Goal: Check status: Check status

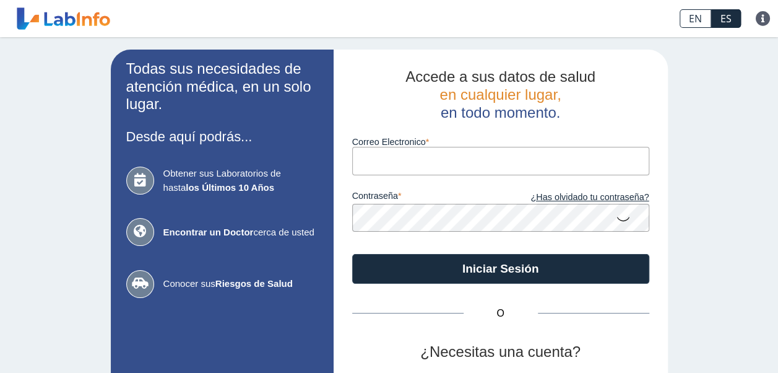
drag, startPoint x: 0, startPoint y: 0, endPoint x: 428, endPoint y: 163, distance: 458.5
click at [428, 163] on input "Correo Electronico" at bounding box center [500, 161] width 297 height 28
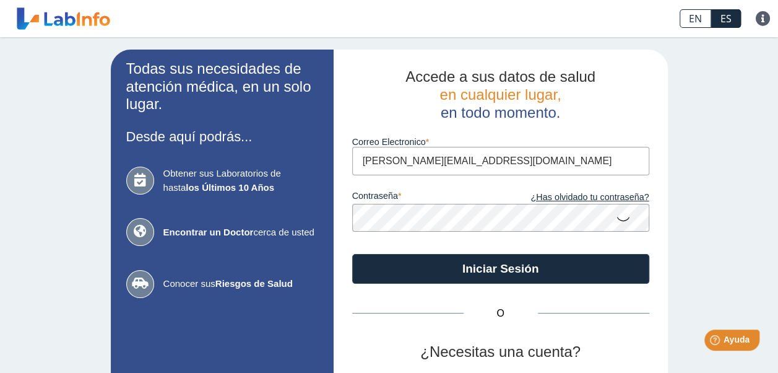
type input "[PERSON_NAME][EMAIL_ADDRESS][DOMAIN_NAME]"
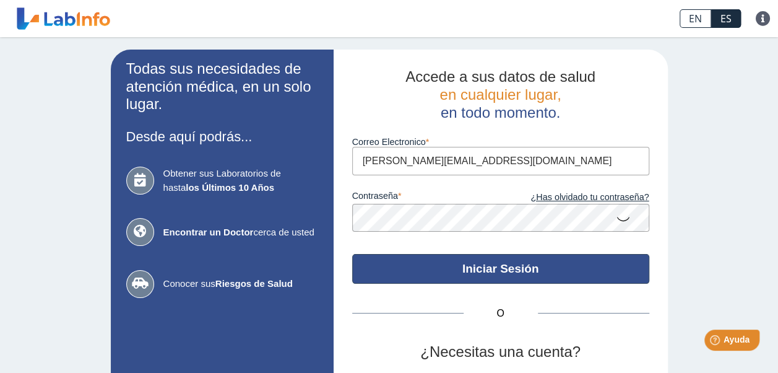
click at [465, 266] on button "Iniciar Sesión" at bounding box center [500, 269] width 297 height 30
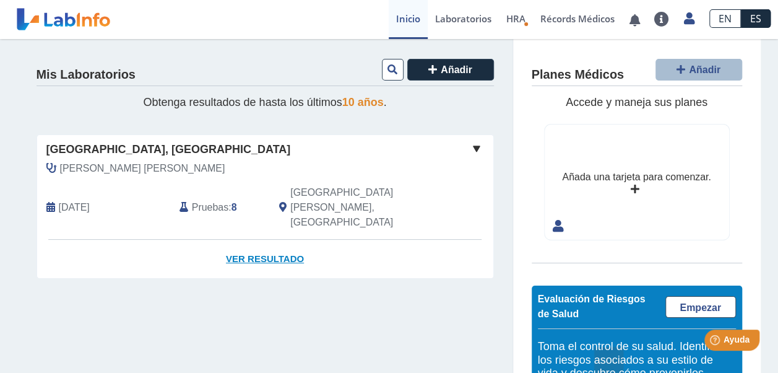
click at [253, 240] on link "Ver Resultado" at bounding box center [265, 259] width 456 height 39
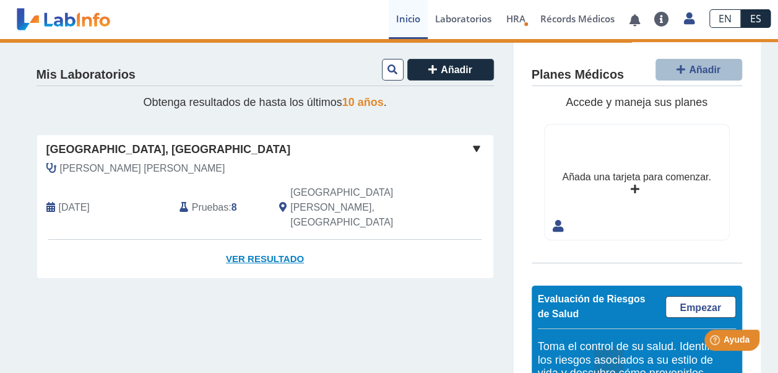
click at [269, 240] on link "Ver Resultado" at bounding box center [265, 259] width 456 height 39
click at [274, 240] on link "Ver Resultado" at bounding box center [265, 259] width 456 height 39
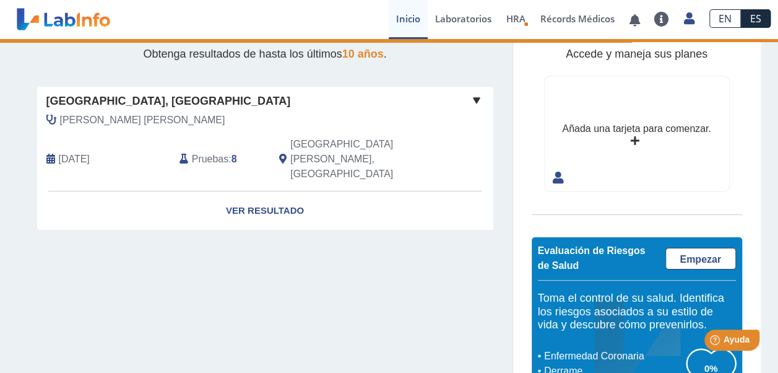
scroll to position [31, 0]
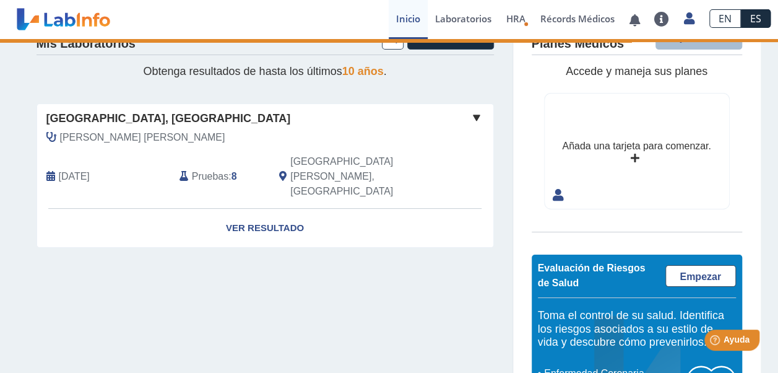
click at [206, 169] on span "Pruebas" at bounding box center [210, 176] width 37 height 15
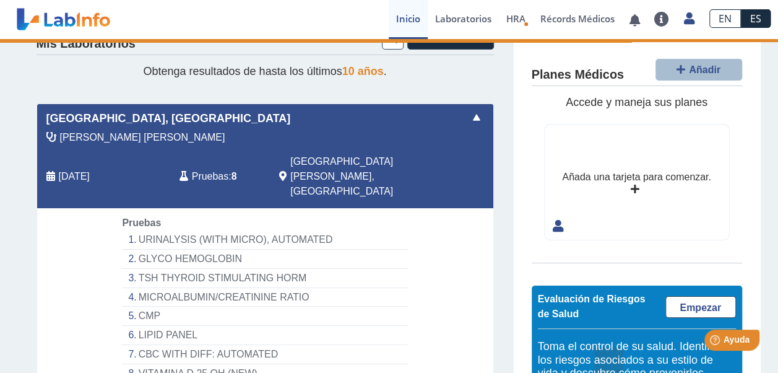
scroll to position [100, 0]
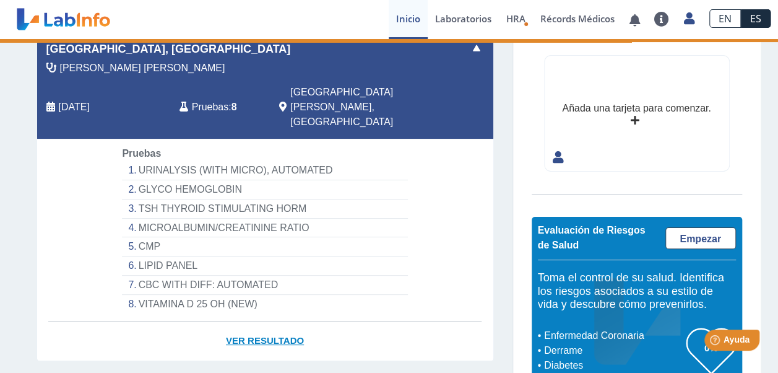
click at [267, 321] on link "Ver Resultado" at bounding box center [265, 340] width 456 height 39
click at [279, 321] on link "Ver Resultado" at bounding box center [265, 340] width 456 height 39
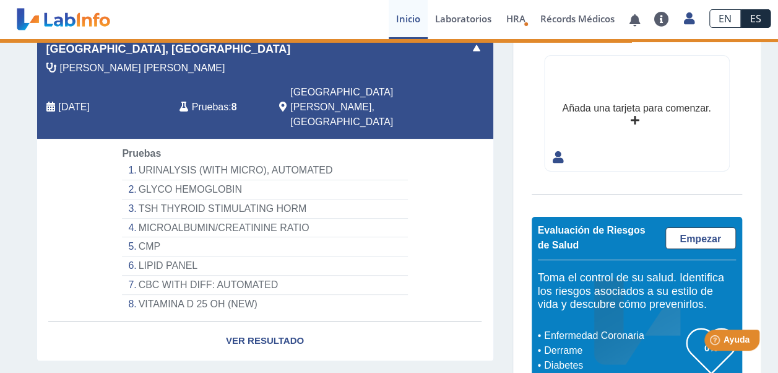
click at [176, 161] on li "URINALYSIS (WITH MICRO), AUTOMATED" at bounding box center [264, 170] width 285 height 19
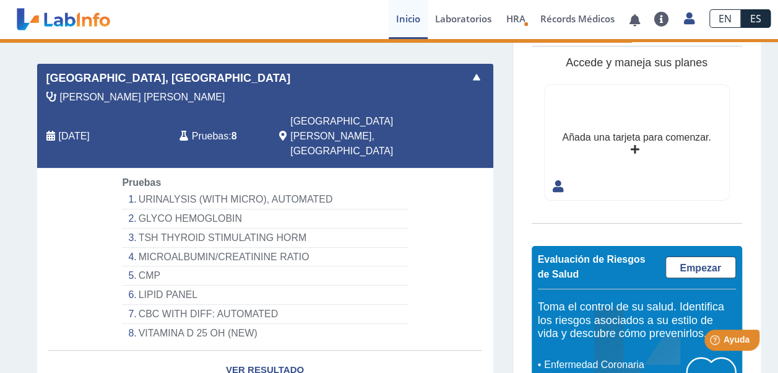
scroll to position [67, 0]
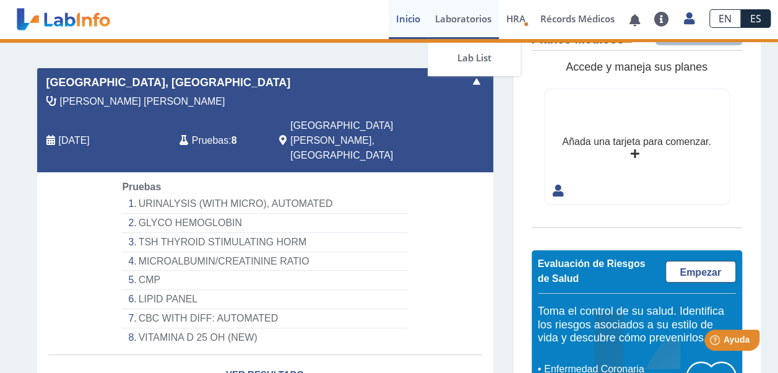
click at [438, 17] on link "Laboratorios" at bounding box center [463, 19] width 71 height 39
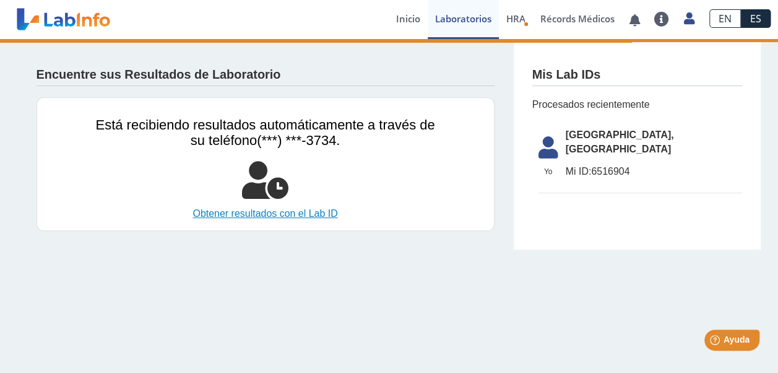
click at [314, 210] on link "Obtener resultados con el Lab ID" at bounding box center [265, 213] width 339 height 15
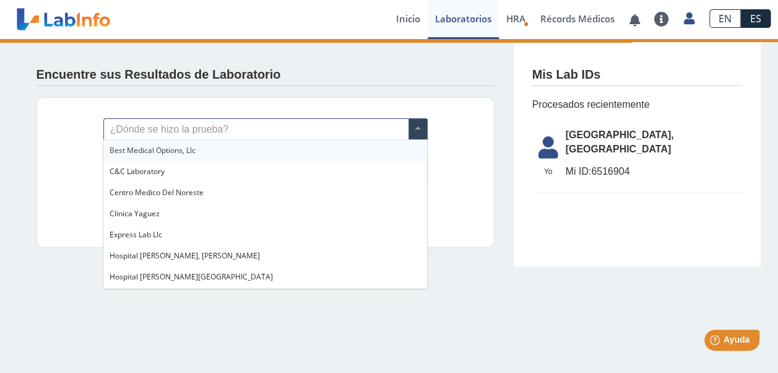
click at [213, 131] on input "text" at bounding box center [265, 129] width 323 height 21
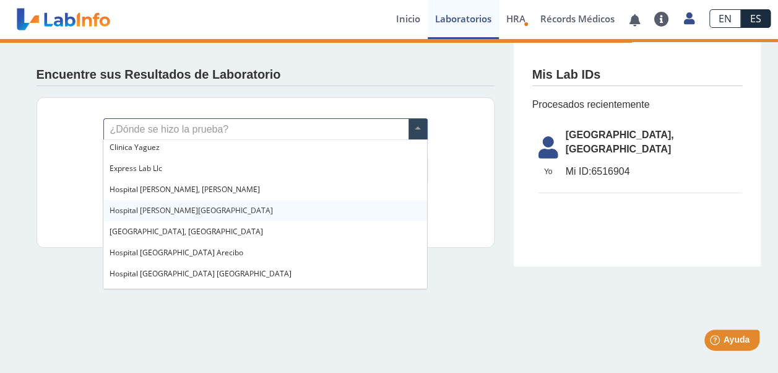
scroll to position [72, 0]
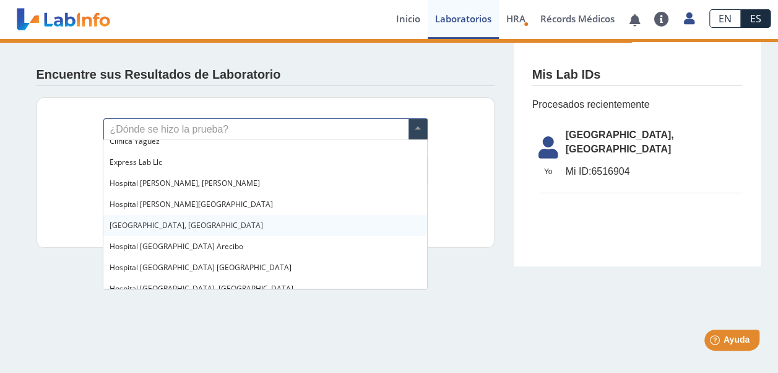
click at [194, 228] on span "[GEOGRAPHIC_DATA], [GEOGRAPHIC_DATA]" at bounding box center [187, 225] width 154 height 11
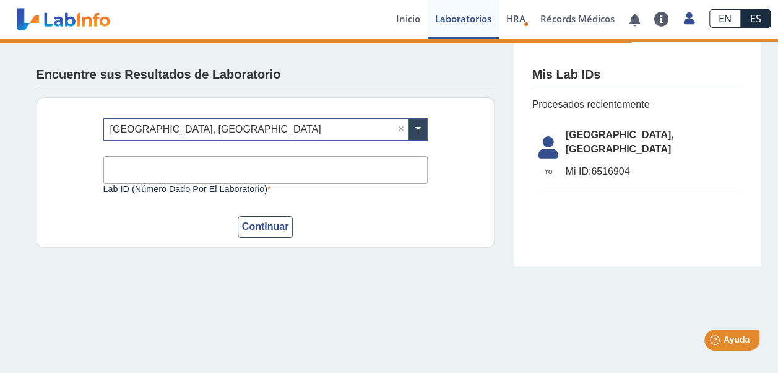
click at [180, 168] on input "Lab ID (número dado por el laboratorio)" at bounding box center [265, 170] width 324 height 28
type input "6516904"
click at [246, 230] on button "Continuar" at bounding box center [266, 227] width 56 height 22
click at [259, 232] on button "Continuar" at bounding box center [266, 227] width 56 height 22
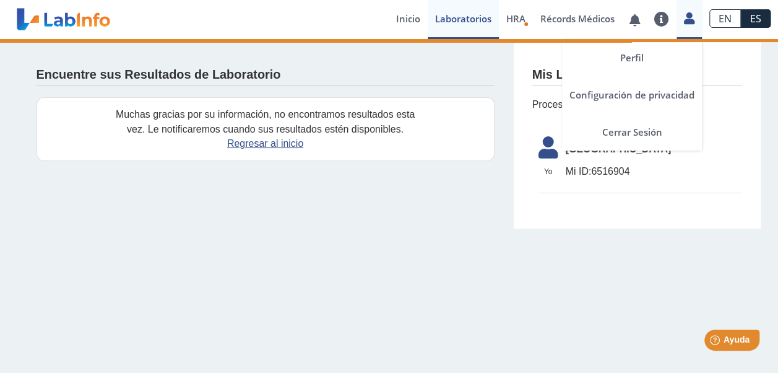
click at [688, 20] on icon at bounding box center [689, 18] width 11 height 9
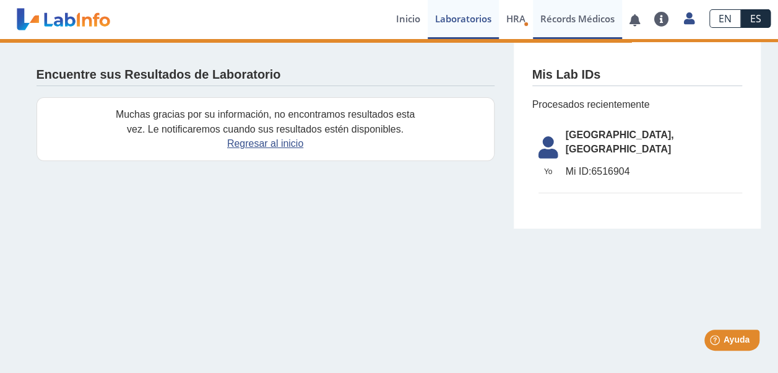
click at [594, 16] on link "Récords Médicos" at bounding box center [577, 19] width 89 height 39
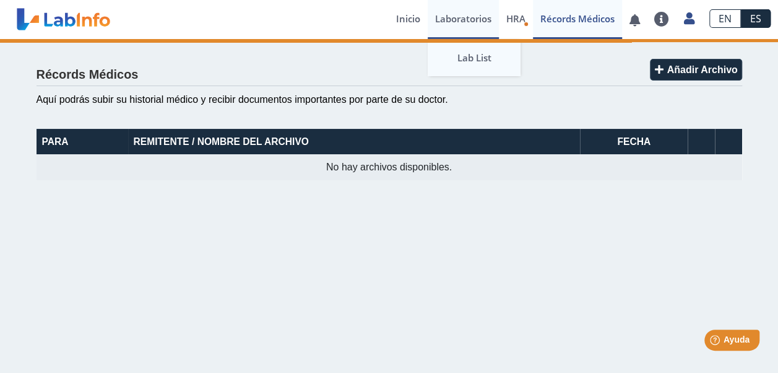
click at [468, 64] on link "Lab List" at bounding box center [474, 57] width 93 height 37
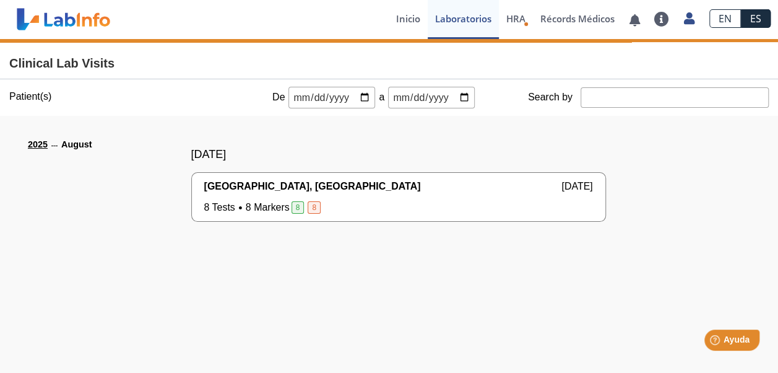
click at [293, 203] on span "8" at bounding box center [298, 207] width 13 height 12
click at [213, 210] on span "8 Tests 8 Markers 8 8" at bounding box center [263, 207] width 119 height 15
click at [28, 146] on link "2025" at bounding box center [38, 145] width 20 height 15
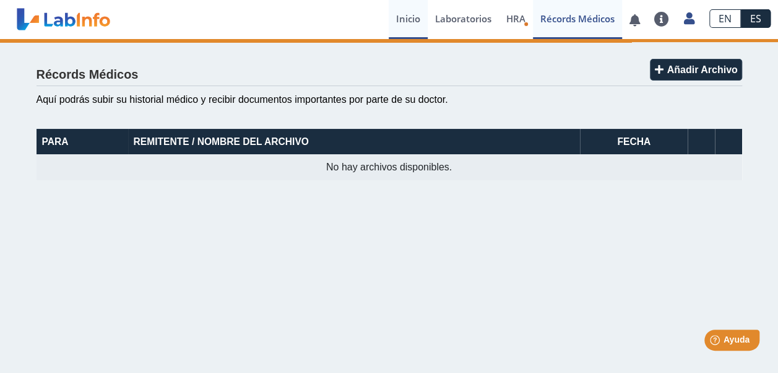
click at [409, 17] on link "Inicio" at bounding box center [408, 19] width 39 height 39
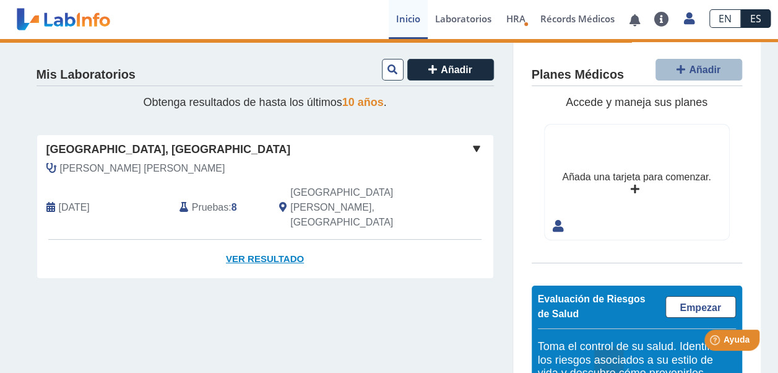
click at [272, 240] on link "Ver Resultado" at bounding box center [265, 259] width 456 height 39
click at [271, 240] on link "Ver Resultado" at bounding box center [265, 259] width 456 height 39
click at [59, 200] on span "[DATE]" at bounding box center [74, 207] width 31 height 15
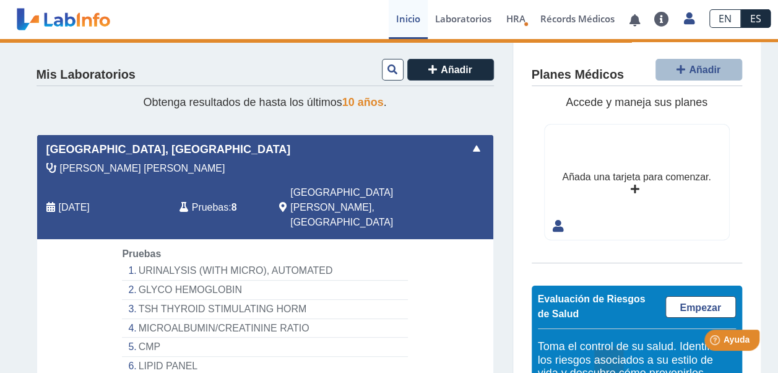
click at [202, 261] on li "URINALYSIS (WITH MICRO), AUTOMATED" at bounding box center [264, 270] width 285 height 19
click at [213, 200] on span "Pruebas" at bounding box center [210, 207] width 37 height 15
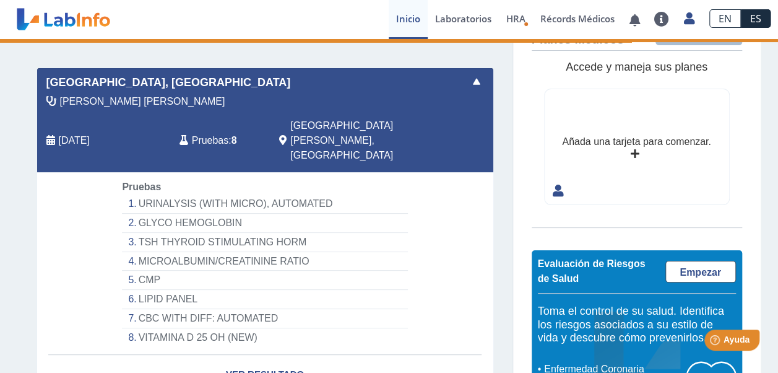
scroll to position [100, 0]
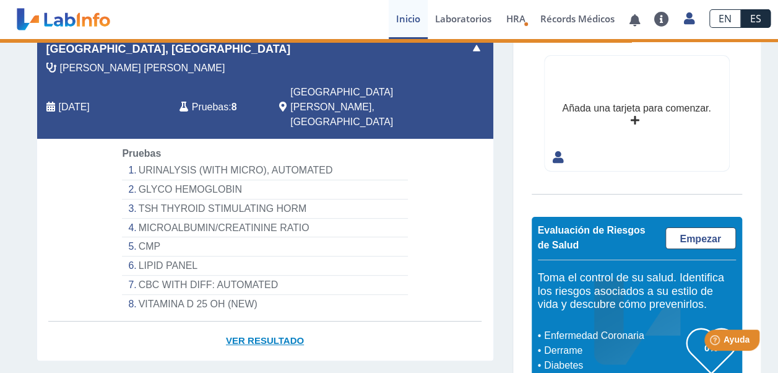
click at [279, 321] on link "Ver Resultado" at bounding box center [265, 340] width 456 height 39
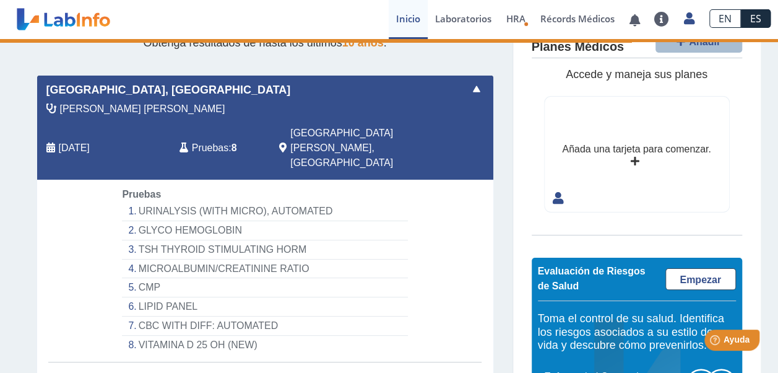
scroll to position [0, 0]
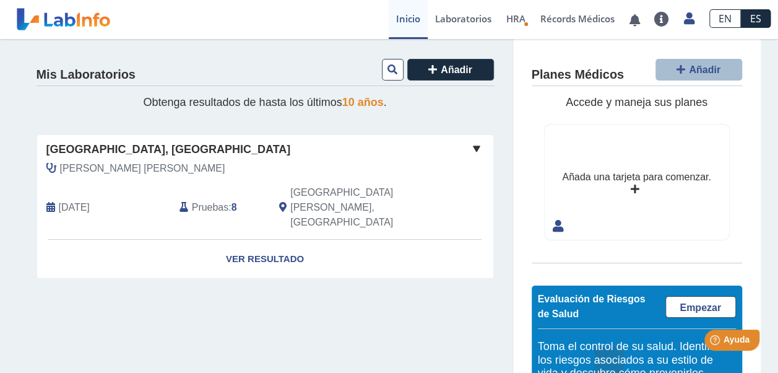
click at [475, 149] on span at bounding box center [476, 148] width 15 height 15
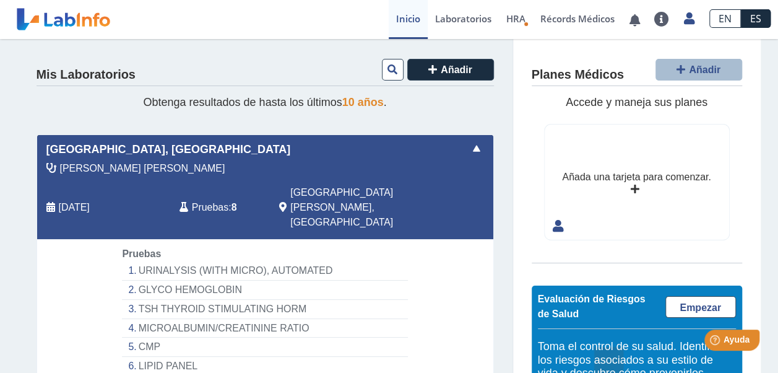
click at [233, 261] on li "URINALYSIS (WITH MICRO), AUTOMATED" at bounding box center [264, 270] width 285 height 19
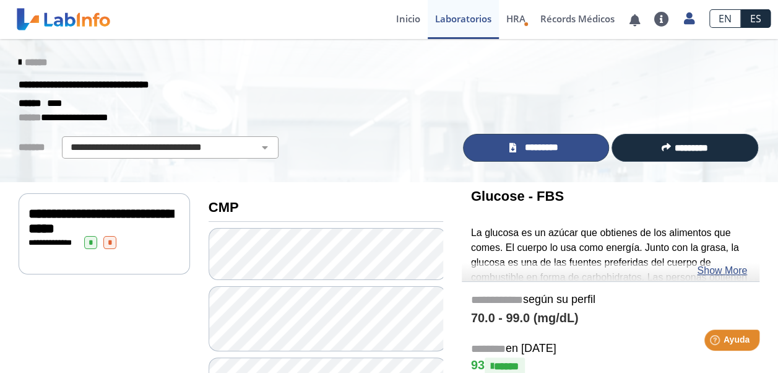
click at [504, 149] on link "*********" at bounding box center [536, 148] width 147 height 28
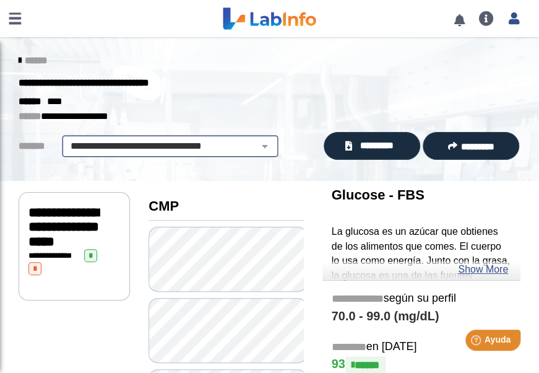
click at [246, 147] on select "**********" at bounding box center [170, 146] width 209 height 15
select select "***"
click at [66, 139] on select "**********" at bounding box center [170, 146] width 209 height 15
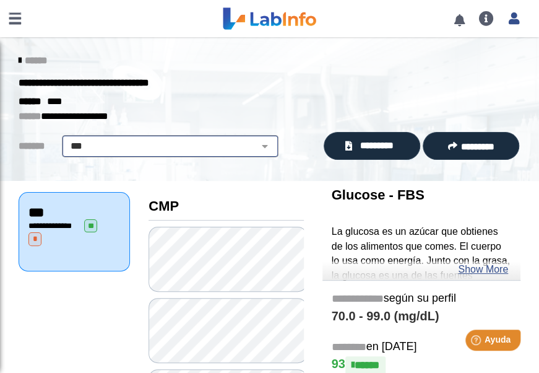
click at [241, 145] on select "**********" at bounding box center [170, 146] width 209 height 15
select select
click at [66, 139] on select "**********" at bounding box center [170, 146] width 209 height 15
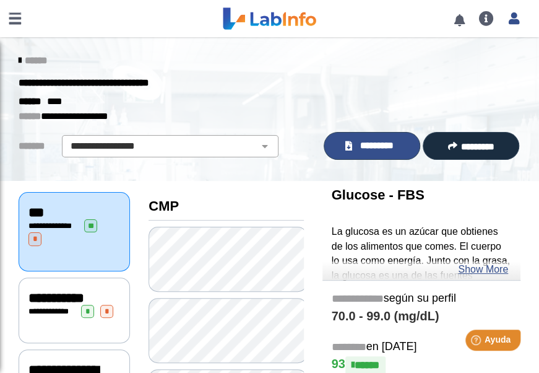
click at [385, 144] on span "*********" at bounding box center [377, 146] width 43 height 14
